Goal: Transaction & Acquisition: Subscribe to service/newsletter

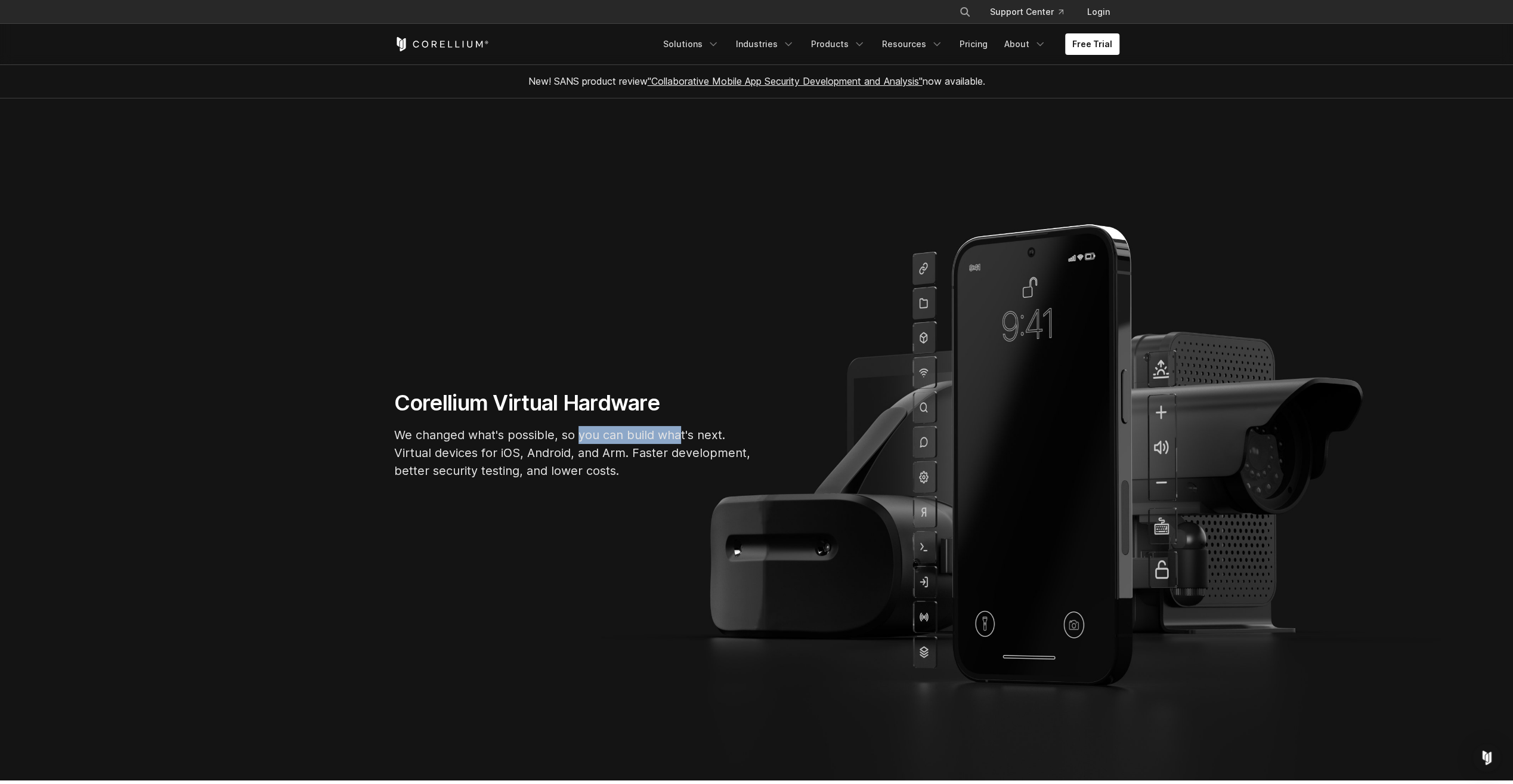
drag, startPoint x: 579, startPoint y: 437, endPoint x: 682, endPoint y: 433, distance: 103.1
click at [682, 433] on p "We changed what's possible, so you can build what's next. Virtual devices for i…" at bounding box center [573, 453] width 358 height 53
drag, startPoint x: 682, startPoint y: 433, endPoint x: 730, endPoint y: 443, distance: 49.0
click at [738, 442] on p "We changed what's possible, so you can build what's next. Virtual devices for i…" at bounding box center [573, 453] width 358 height 53
drag, startPoint x: 398, startPoint y: 450, endPoint x: 501, endPoint y: 448, distance: 103.0
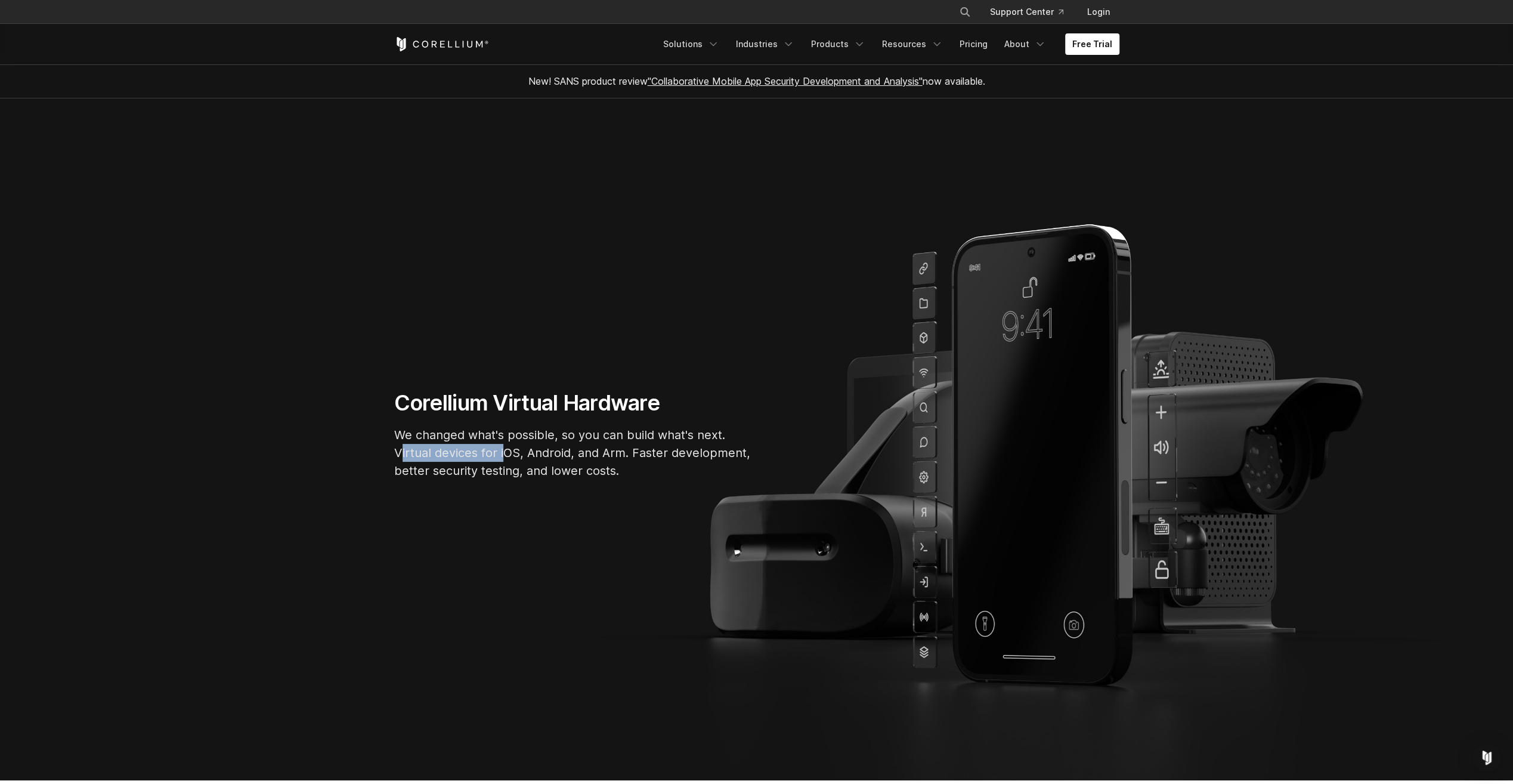
click at [501, 448] on p "We changed what's possible, so you can build what's next. Virtual devices for i…" at bounding box center [573, 453] width 358 height 53
drag, startPoint x: 501, startPoint y: 448, endPoint x: 575, endPoint y: 454, distance: 74.2
click at [575, 454] on p "We changed what's possible, so you can build what's next. Virtual devices for i…" at bounding box center [573, 453] width 358 height 53
drag, startPoint x: 530, startPoint y: 452, endPoint x: 573, endPoint y: 448, distance: 43.2
click at [573, 448] on p "We changed what's possible, so you can build what's next. Virtual devices for i…" at bounding box center [573, 453] width 358 height 53
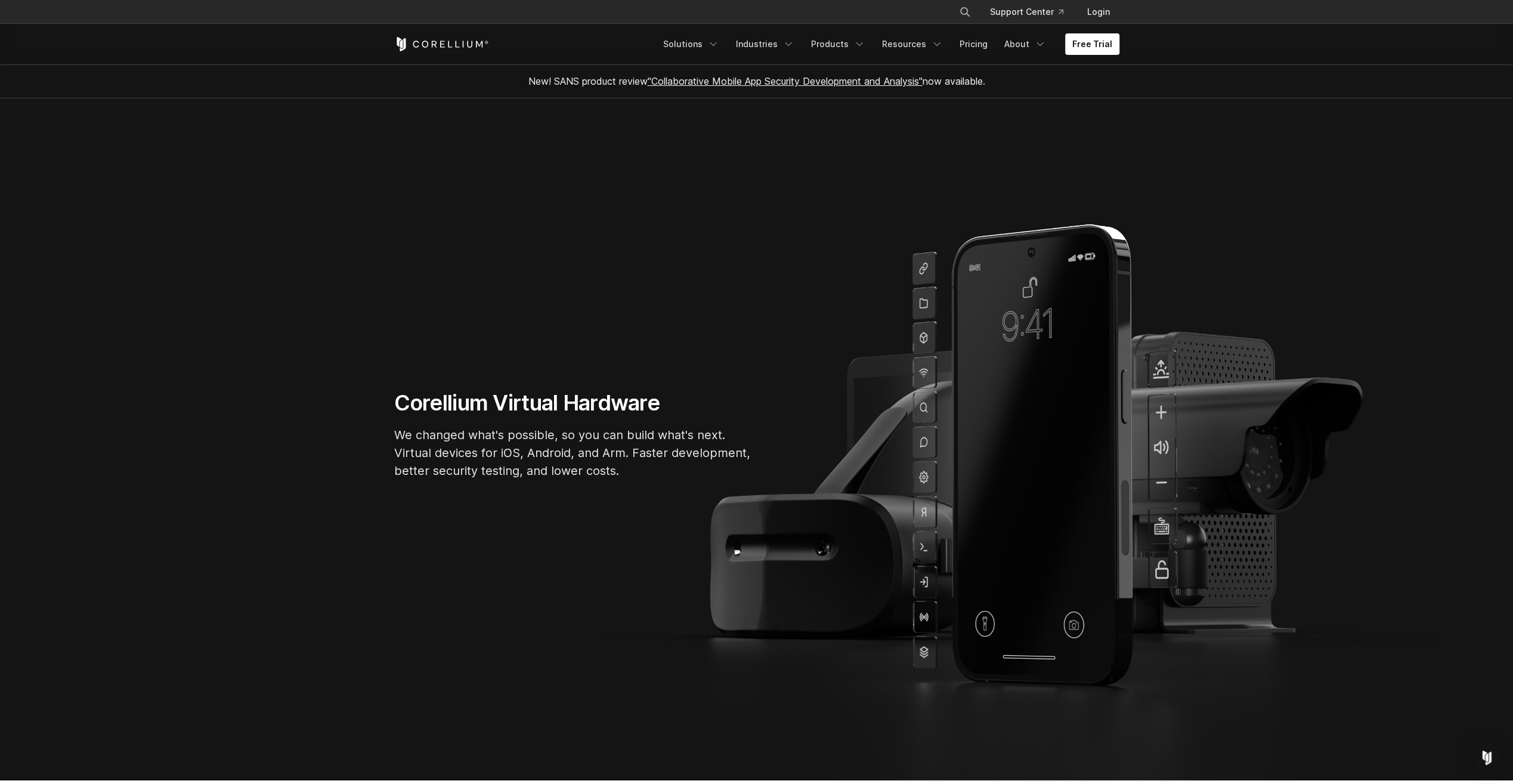
drag, startPoint x: 573, startPoint y: 448, endPoint x: 693, endPoint y: 459, distance: 120.5
click at [693, 459] on p "We changed what's possible, so you can build what's next. Virtual devices for i…" at bounding box center [573, 453] width 358 height 53
drag, startPoint x: 492, startPoint y: 473, endPoint x: 584, endPoint y: 474, distance: 92.0
click at [584, 474] on p "We changed what's possible, so you can build what's next. Virtual devices for i…" at bounding box center [573, 453] width 358 height 53
drag, startPoint x: 584, startPoint y: 474, endPoint x: 658, endPoint y: 477, distance: 74.1
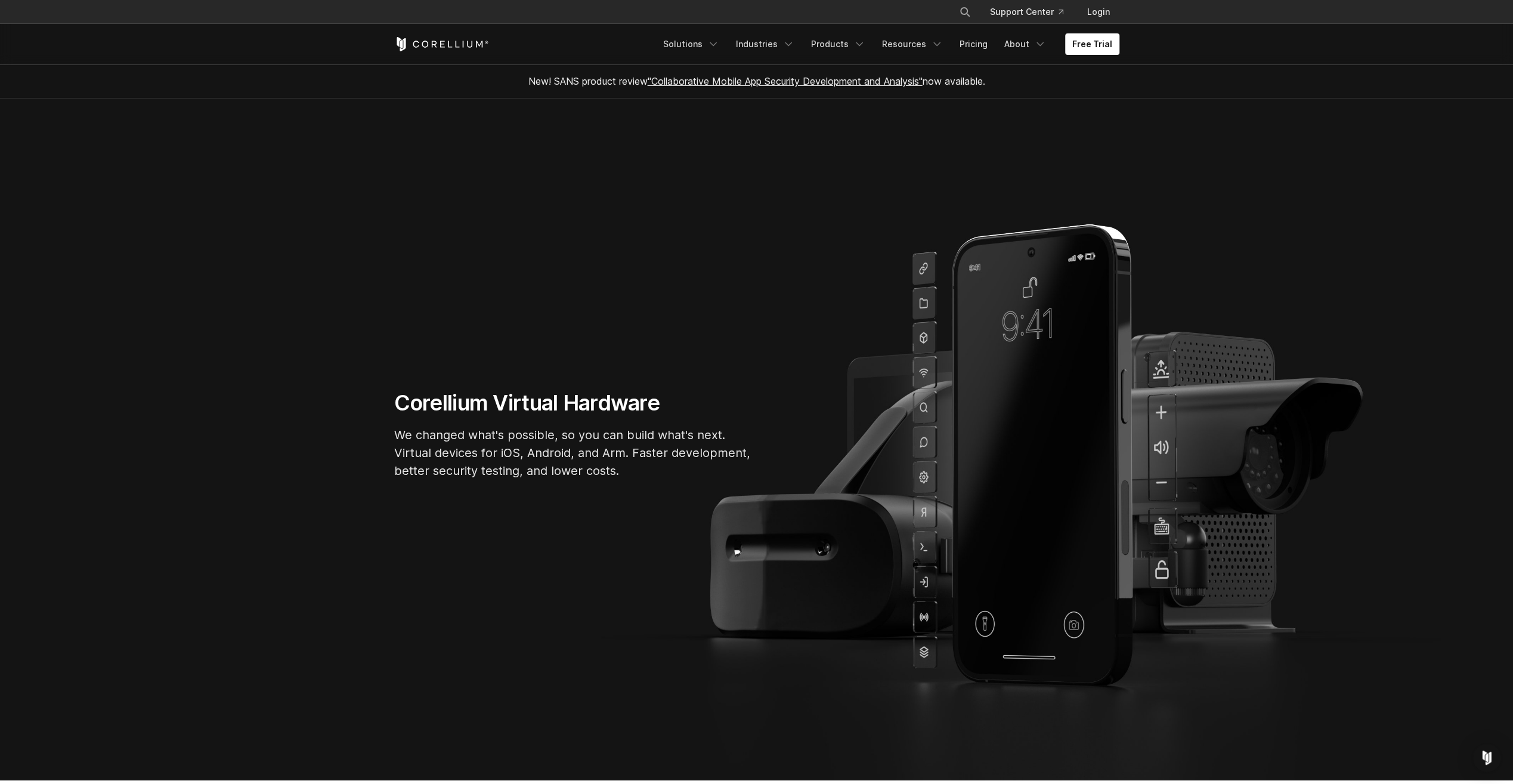
click at [658, 477] on p "We changed what's possible, so you can build what's next. Virtual devices for i…" at bounding box center [573, 453] width 358 height 53
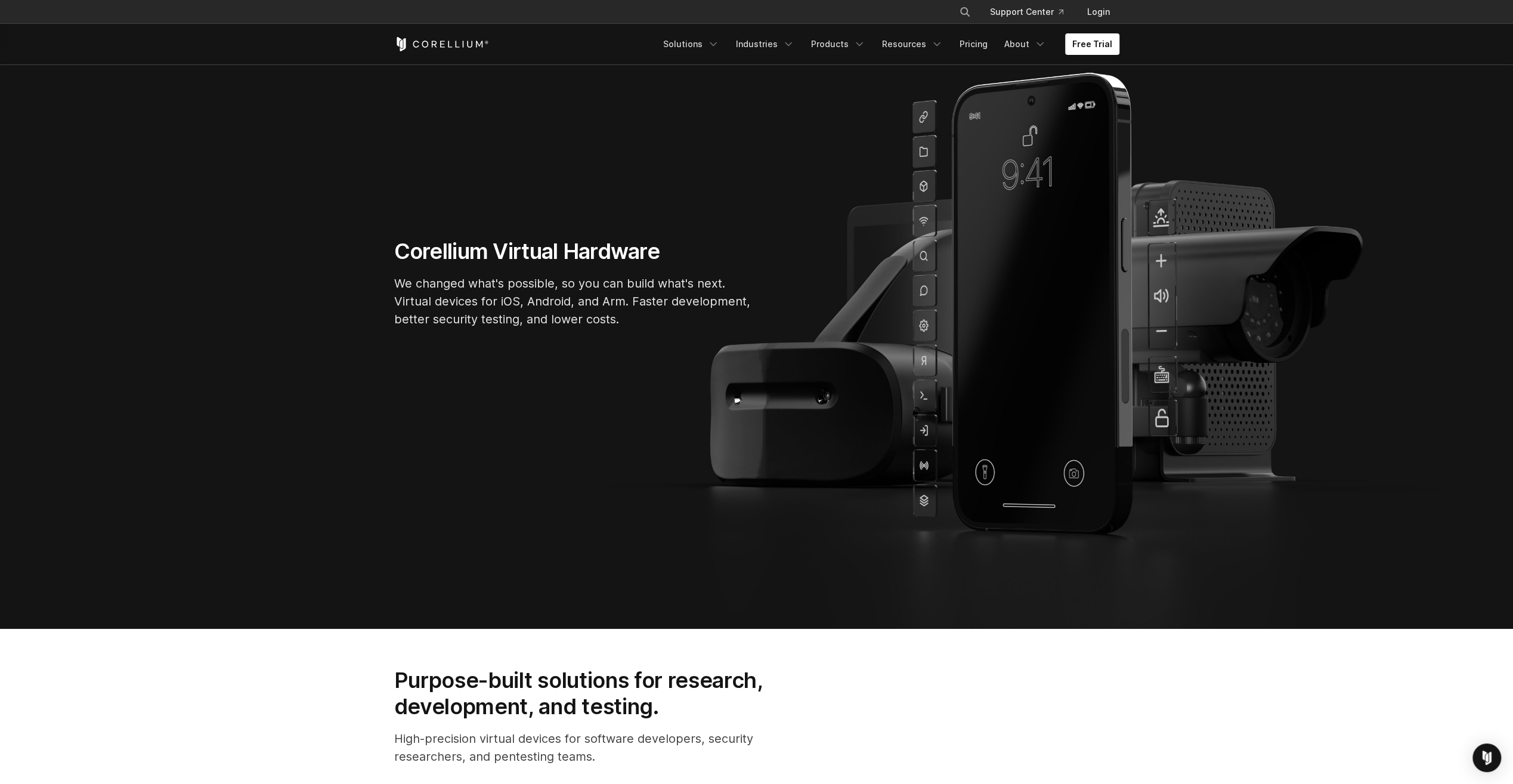
scroll to position [119, 0]
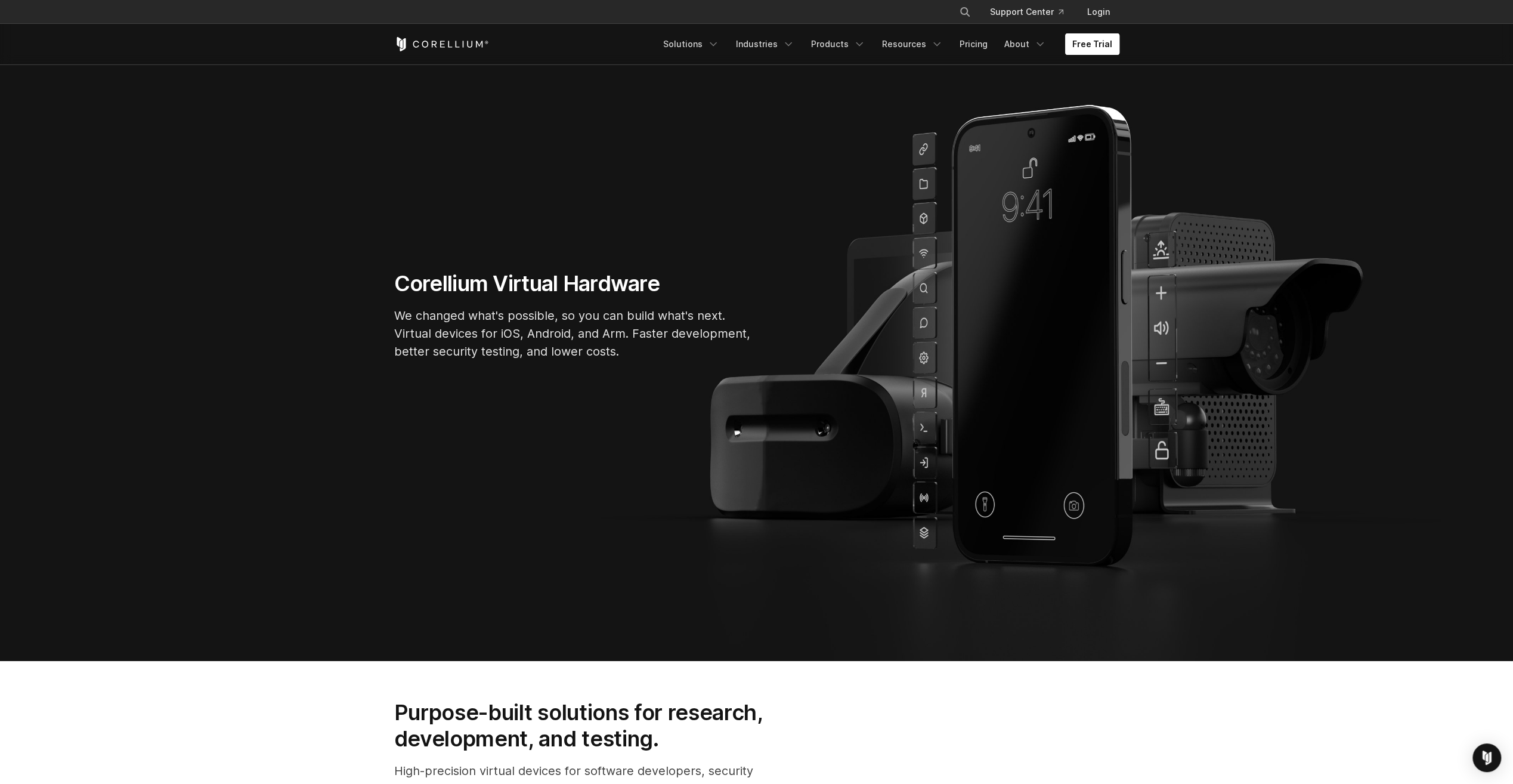
click at [1097, 42] on link "Free Trial" at bounding box center [1092, 44] width 54 height 22
